Goal: Register for event/course

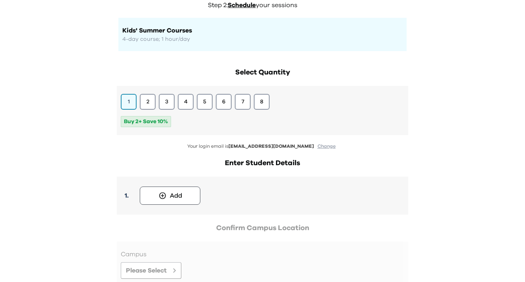
scroll to position [131, 0]
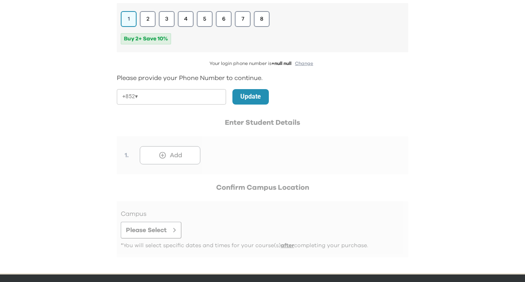
scroll to position [174, 0]
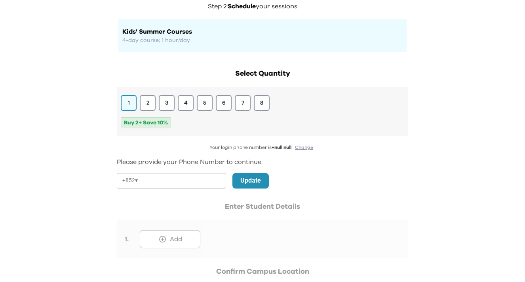
scroll to position [87, 0]
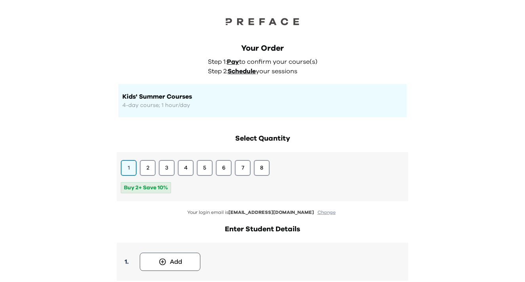
scroll to position [63, 0]
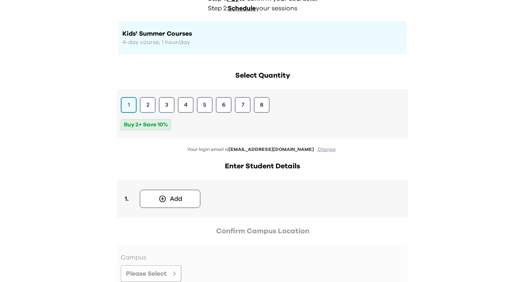
click at [131, 106] on button "1" at bounding box center [129, 105] width 16 height 16
click at [162, 193] on button "Add" at bounding box center [170, 199] width 61 height 18
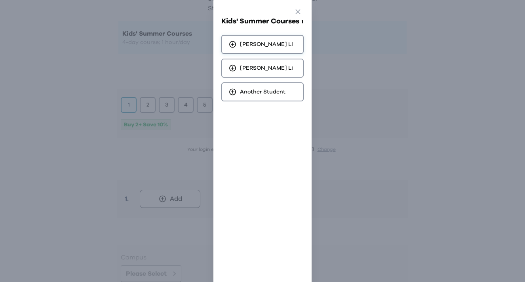
click at [256, 39] on div "Clayton Li" at bounding box center [262, 44] width 82 height 19
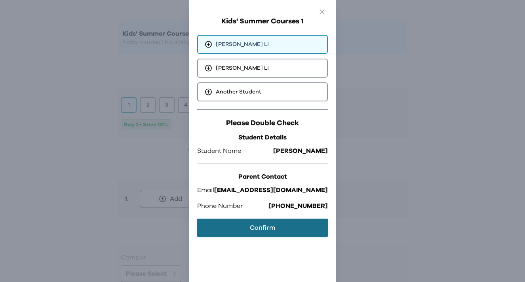
click at [268, 231] on button "Confirm" at bounding box center [262, 227] width 131 height 18
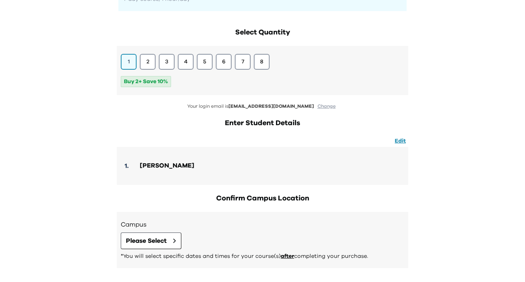
scroll to position [142, 0]
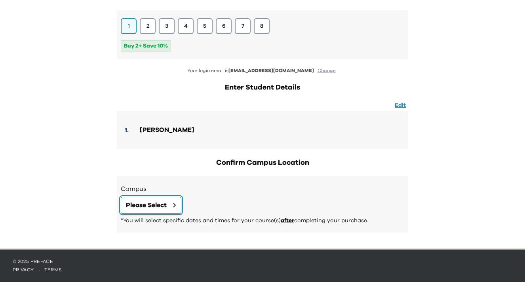
click at [176, 203] on icon at bounding box center [174, 205] width 3 height 5
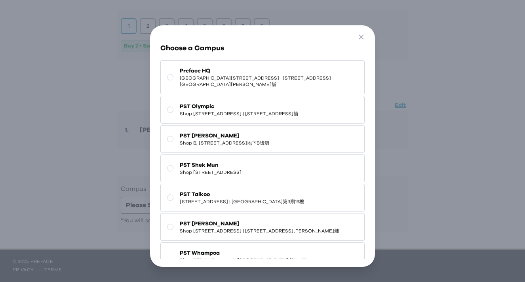
click at [245, 90] on button "Preface HQ Shop G07, Tower 535, 535 Jaffe Road, Causeway Bay | 銅鑼灣謝斐道535號Tower …" at bounding box center [262, 77] width 204 height 34
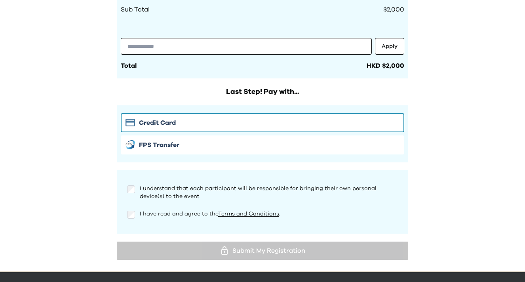
scroll to position [503, 0]
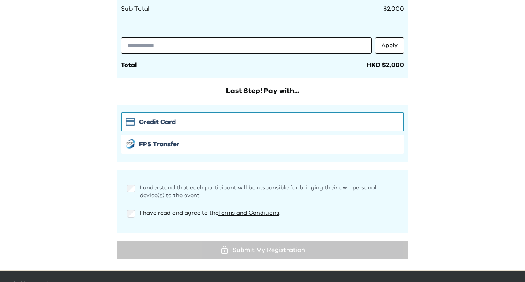
click at [200, 185] on span "I understand that each participant will be responsible for bringing their own p…" at bounding box center [258, 191] width 237 height 13
click at [184, 216] on p "I have read and agree to the Terms and Conditions ." at bounding box center [210, 213] width 141 height 8
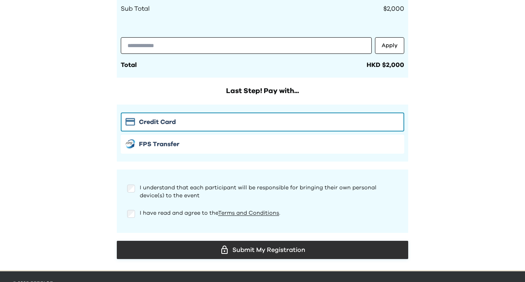
click at [197, 249] on div "Submit My Registration" at bounding box center [262, 250] width 279 height 12
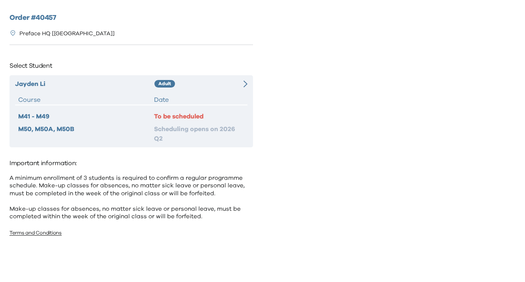
click at [247, 83] on div "Jayden Li Adult Course Date M41 - M49 To be scheduled M50, M50A, M50B Schedulin…" at bounding box center [130, 111] width 243 height 72
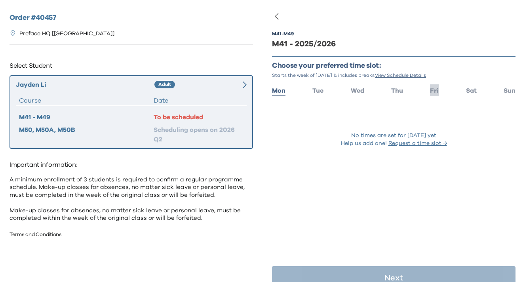
click at [431, 90] on span "Fri" at bounding box center [434, 90] width 9 height 6
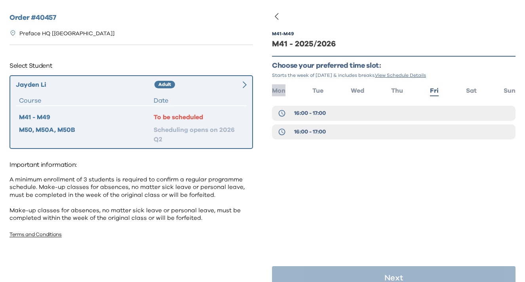
click at [276, 89] on span "Mon" at bounding box center [278, 90] width 13 height 6
